Goal: Task Accomplishment & Management: Manage account settings

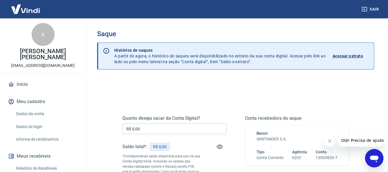
scroll to position [39, 0]
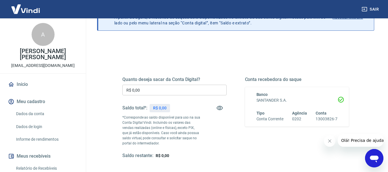
click at [165, 109] on p "R$ 0,00" at bounding box center [160, 108] width 14 height 6
click at [164, 109] on p "R$ 0,00" at bounding box center [160, 108] width 14 height 6
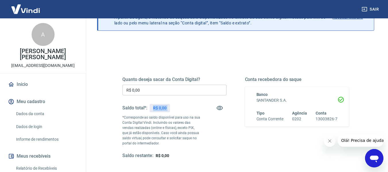
click at [164, 109] on p "R$ 0,00" at bounding box center [160, 108] width 14 height 6
